Goal: Transaction & Acquisition: Subscribe to service/newsletter

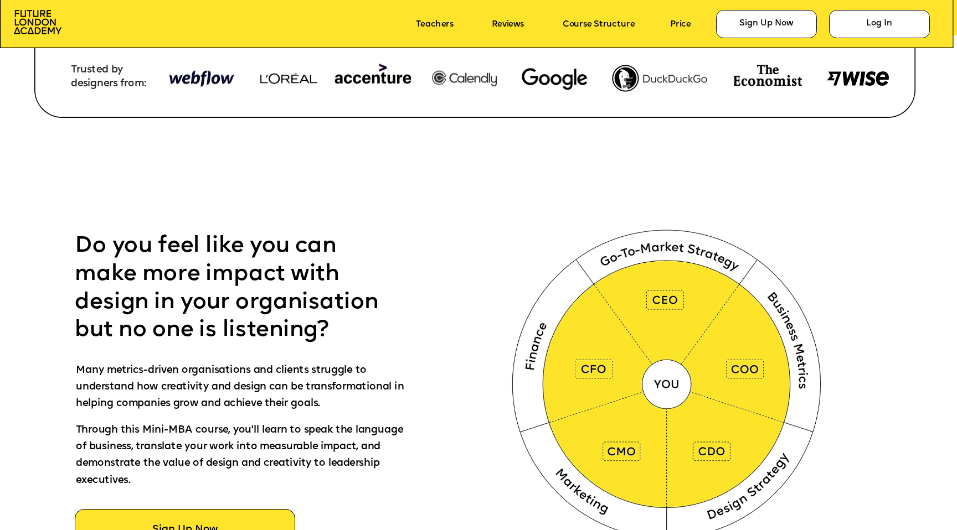
scroll to position [554, 0]
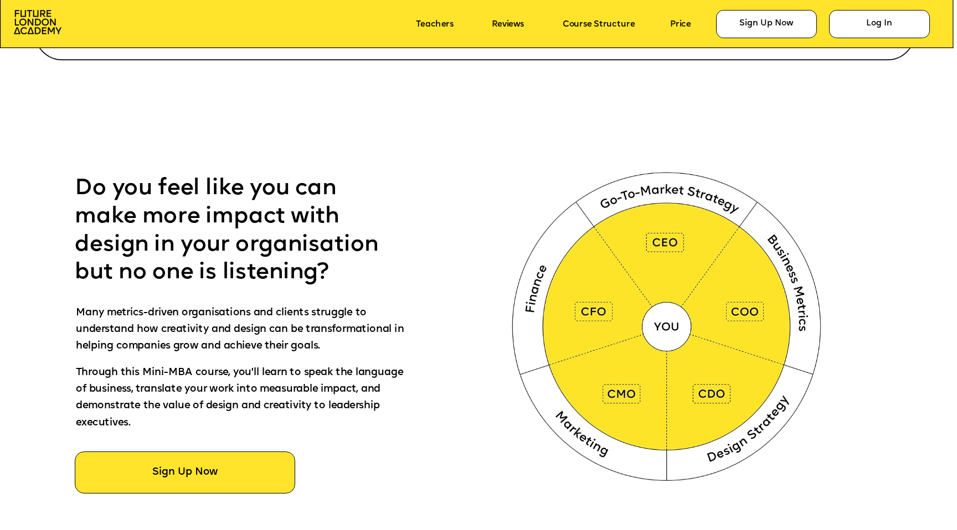
click at [526, 113] on div at bounding box center [527, 334] width 1723 height 609
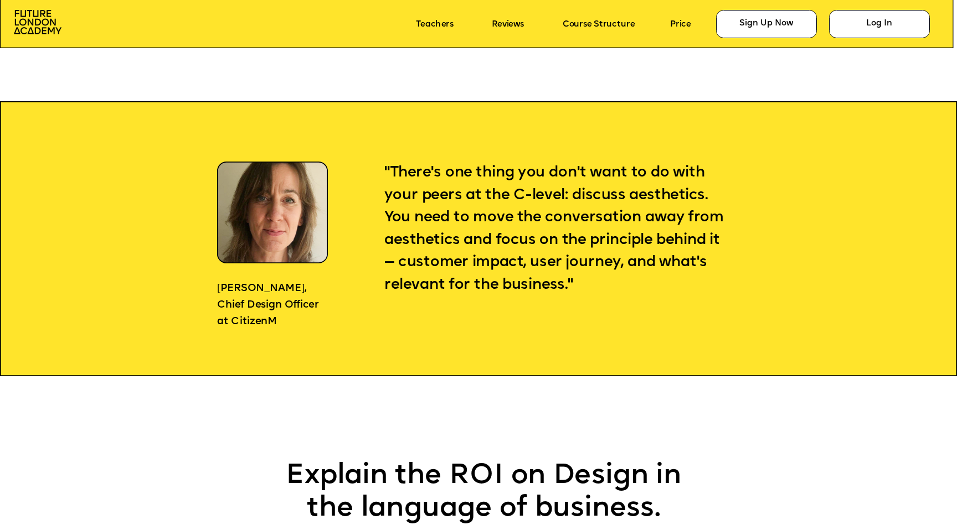
scroll to position [1068, 0]
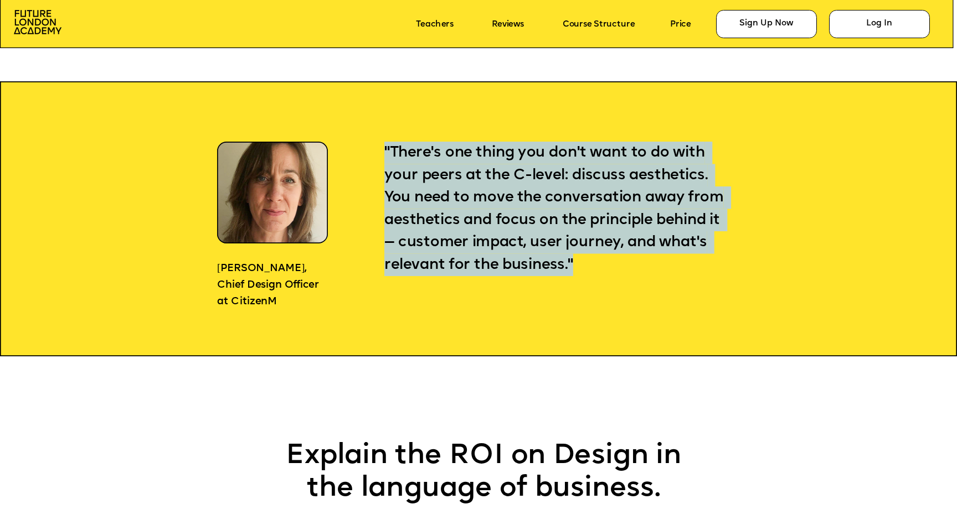
drag, startPoint x: 383, startPoint y: 145, endPoint x: 628, endPoint y: 260, distance: 270.9
copy div "Download Your Copy Online + Community Next Cohort: [DATE] Mini-MBA Taught by C-…"
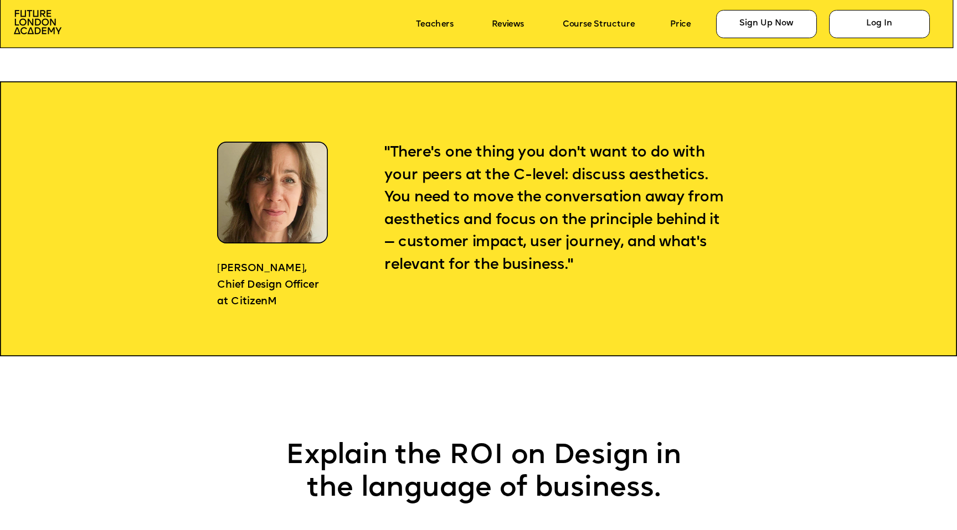
click at [261, 285] on span "Chief Design Officer at CitizenM" at bounding box center [269, 293] width 104 height 27
drag, startPoint x: 220, startPoint y: 269, endPoint x: 285, endPoint y: 301, distance: 72.1
click at [285, 301] on div "[PERSON_NAME], Chief Design Officer at CitizenM" at bounding box center [270, 286] width 107 height 50
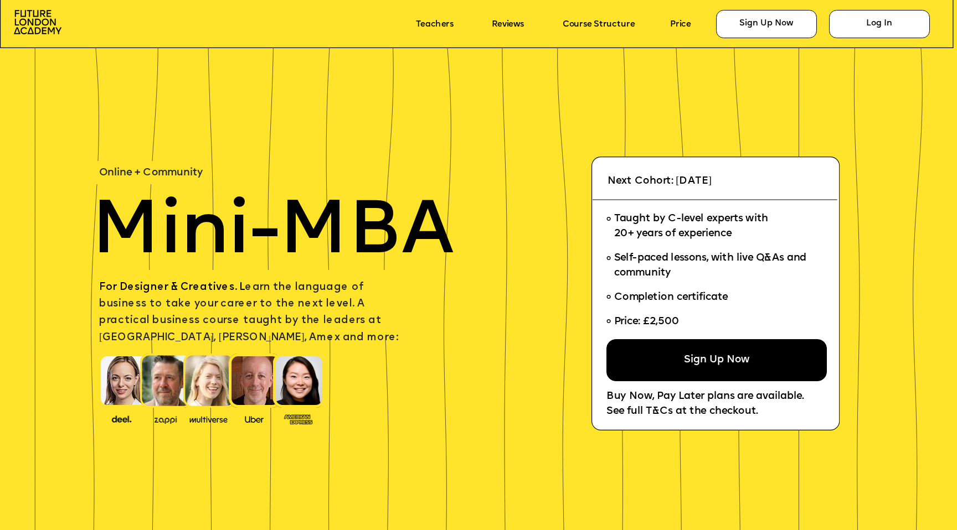
scroll to position [1068, 0]
